Goal: Check status: Check status

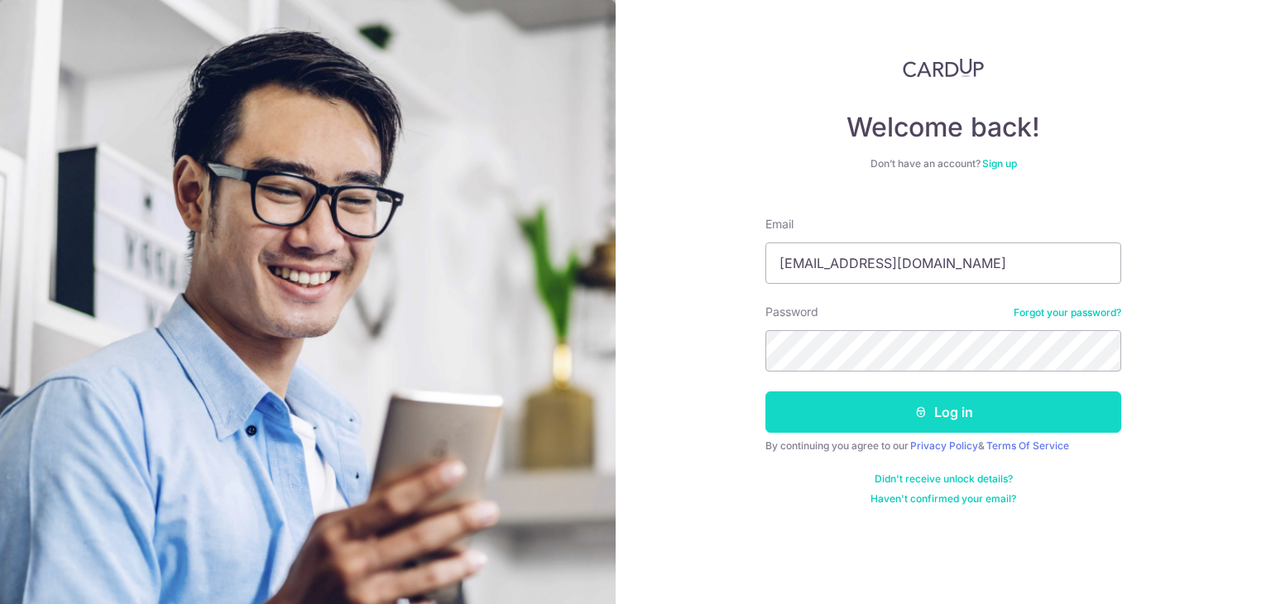
click at [929, 417] on button "Log in" at bounding box center [944, 412] width 356 height 41
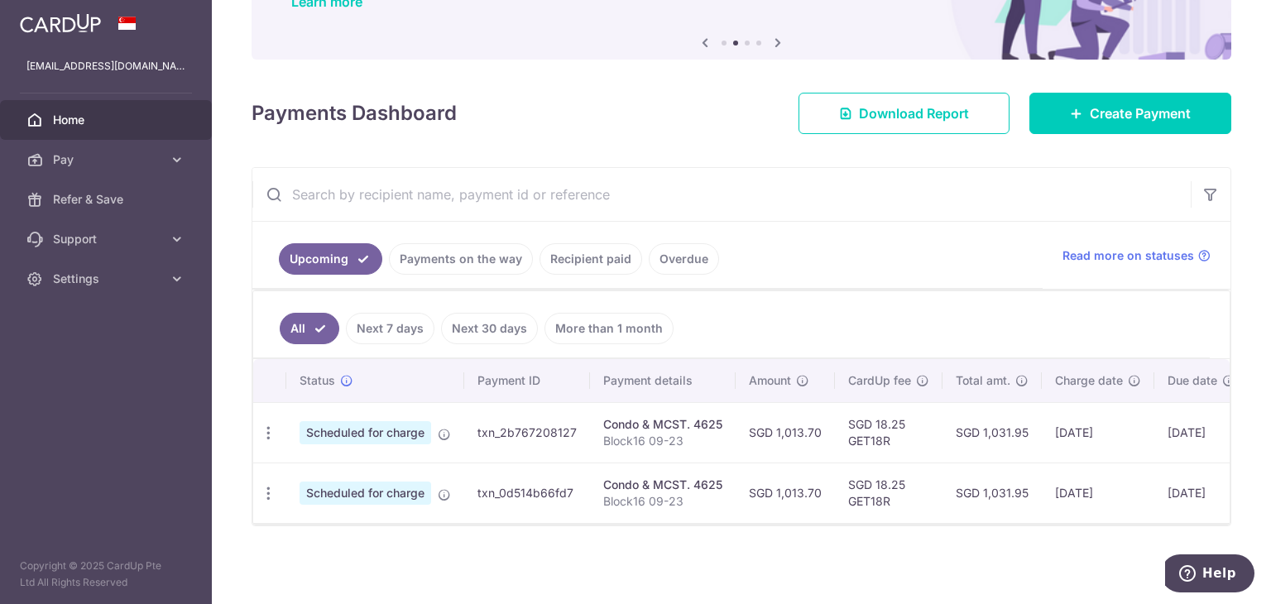
click at [370, 431] on span "Scheduled for charge" at bounding box center [366, 432] width 132 height 23
drag, startPoint x: 535, startPoint y: 514, endPoint x: 875, endPoint y: 515, distance: 340.2
click at [876, 514] on tr "Update payment Cancel payment Scheduled for charge txn_0d514b66fd7 Condo & MCST…" at bounding box center [814, 493] width 1122 height 60
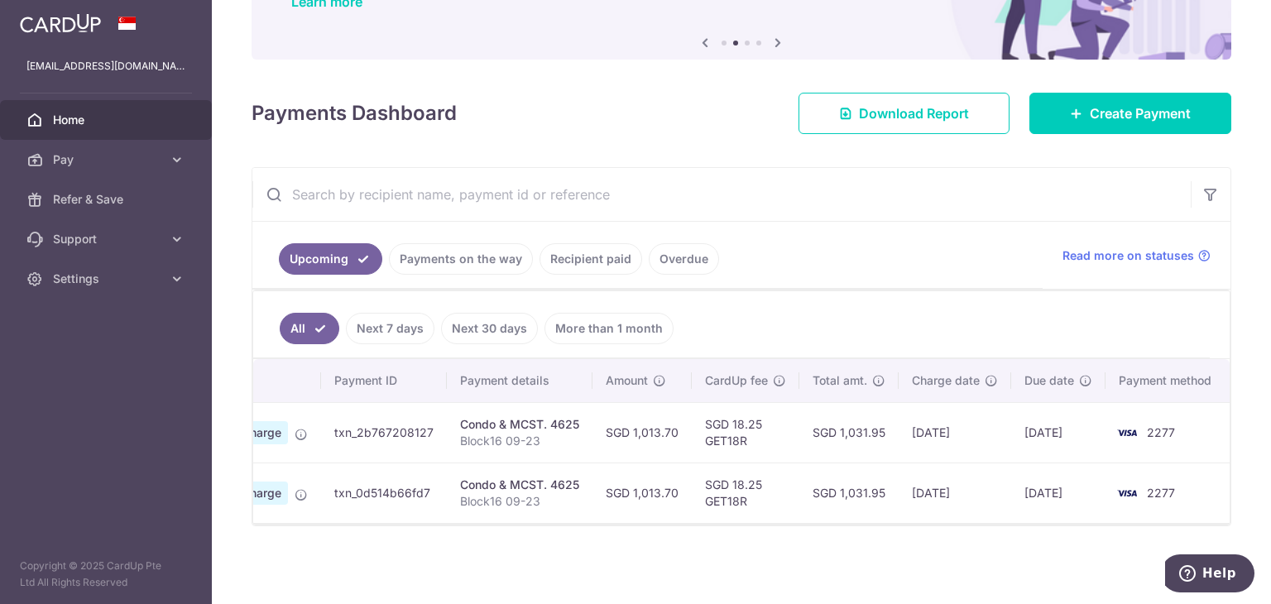
click at [1092, 421] on td "17/09/2025" at bounding box center [1059, 432] width 94 height 60
click at [1137, 425] on img at bounding box center [1127, 433] width 33 height 20
click at [983, 425] on td "12/09/2025" at bounding box center [955, 432] width 113 height 60
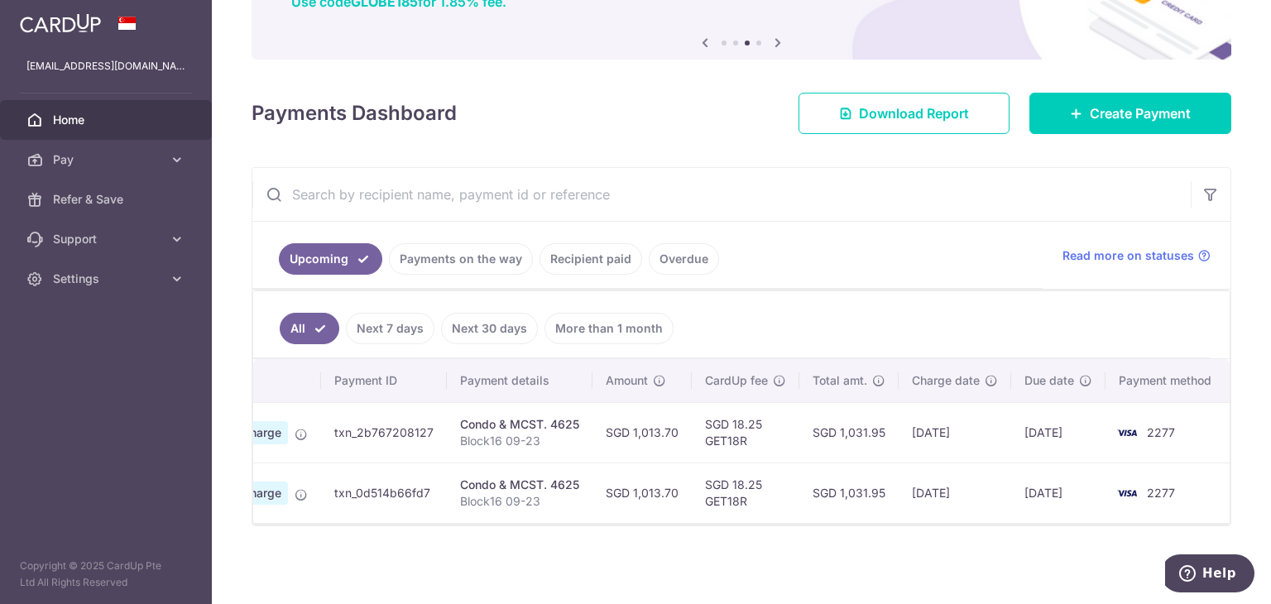
drag, startPoint x: 964, startPoint y: 425, endPoint x: 912, endPoint y: 425, distance: 51.3
click at [962, 425] on td "12/09/2025" at bounding box center [955, 432] width 113 height 60
click at [722, 421] on td "SGD 18.25 GET18R" at bounding box center [746, 432] width 108 height 60
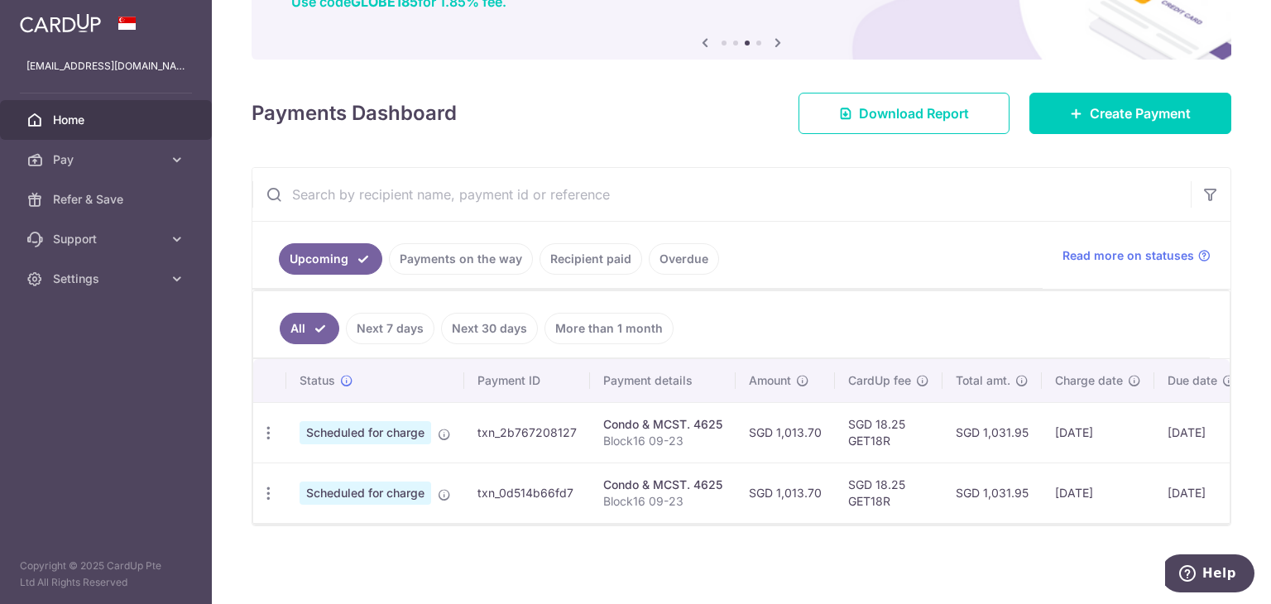
click at [690, 433] on p "Block16 09-23" at bounding box center [662, 441] width 119 height 17
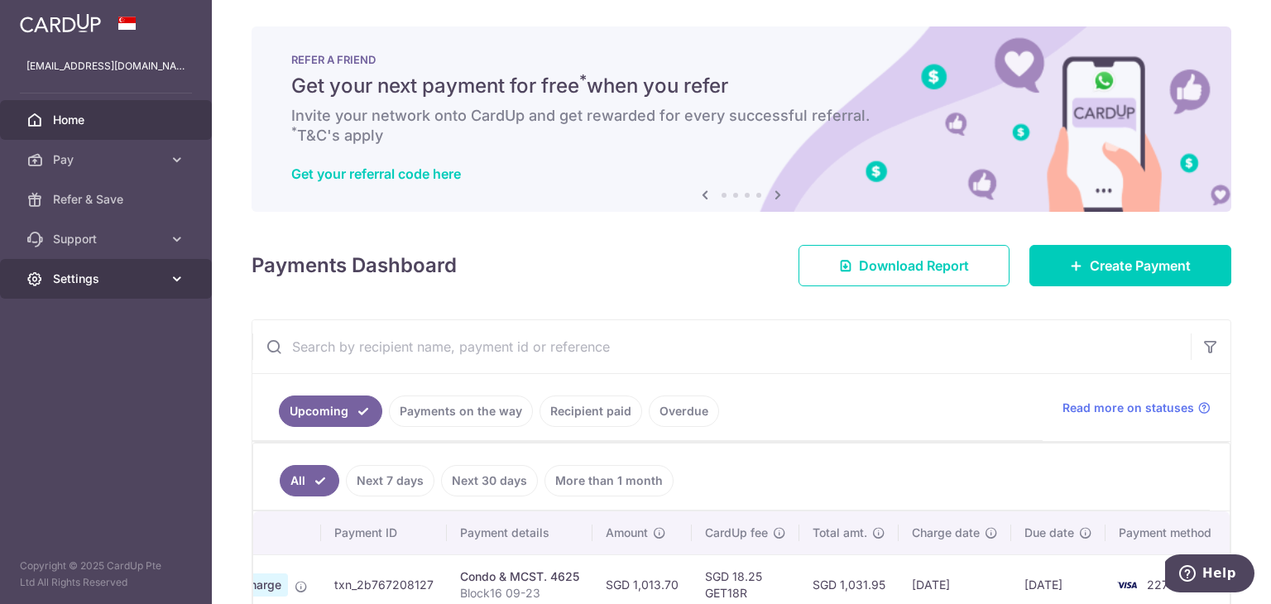
click at [114, 271] on span "Settings" at bounding box center [107, 279] width 109 height 17
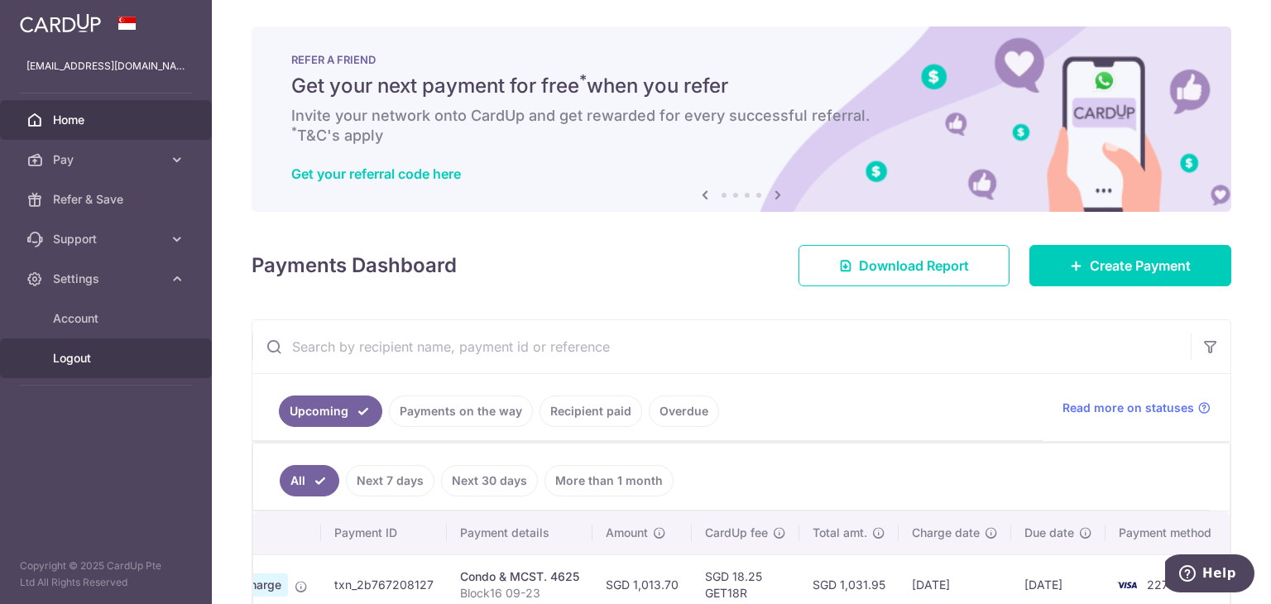
click at [86, 368] on link "Logout" at bounding box center [106, 359] width 212 height 40
